Goal: Navigation & Orientation: Go to known website

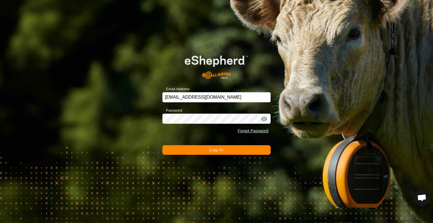
click at [199, 148] on button "Log In" at bounding box center [216, 150] width 108 height 10
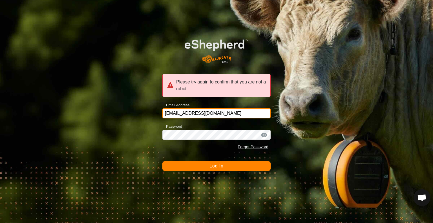
drag, startPoint x: 223, startPoint y: 111, endPoint x: 224, endPoint y: 114, distance: 3.2
click at [223, 111] on input "[EMAIL_ADDRESS][DOMAIN_NAME]" at bounding box center [216, 113] width 108 height 10
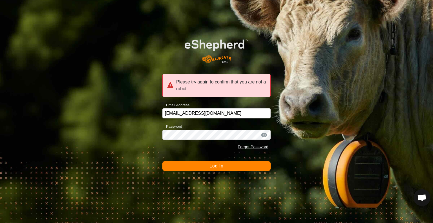
click at [227, 165] on button "Log In" at bounding box center [216, 166] width 108 height 10
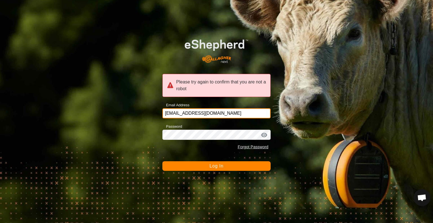
click at [216, 114] on input "greginindo@yahoo.com" at bounding box center [216, 113] width 108 height 10
click at [222, 115] on input "greginindo@yahoo.com" at bounding box center [216, 113] width 108 height 10
click at [162, 161] on button "Log In" at bounding box center [216, 166] width 108 height 10
type input "greginindo@yahoo.com"
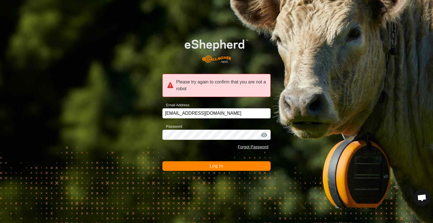
click at [202, 170] on button "Log In" at bounding box center [216, 166] width 108 height 10
click at [203, 169] on button "Log In" at bounding box center [216, 166] width 108 height 10
click at [263, 133] on div at bounding box center [264, 135] width 8 height 6
click at [162, 161] on button "Log In" at bounding box center [216, 166] width 108 height 10
